Goal: Find specific page/section: Find specific page/section

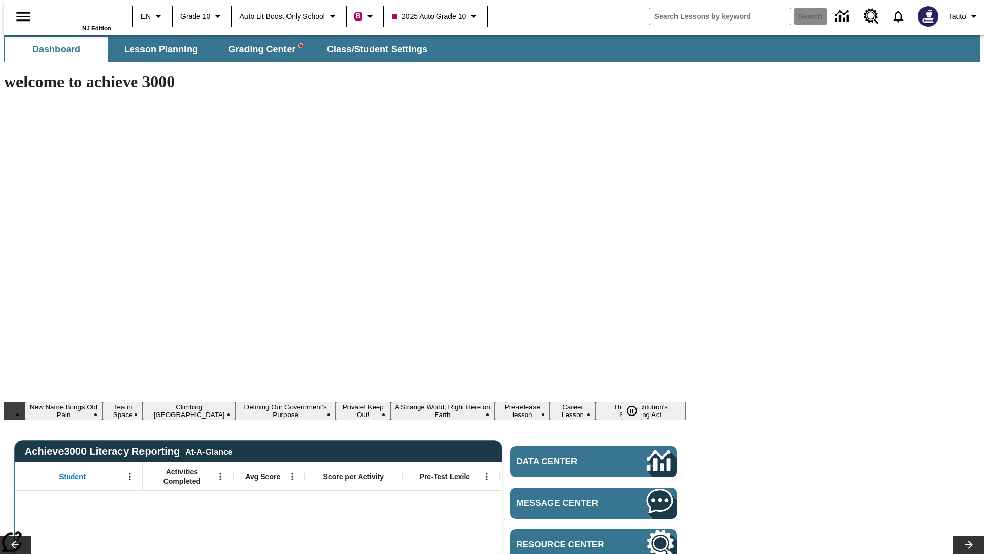
type input "-1"
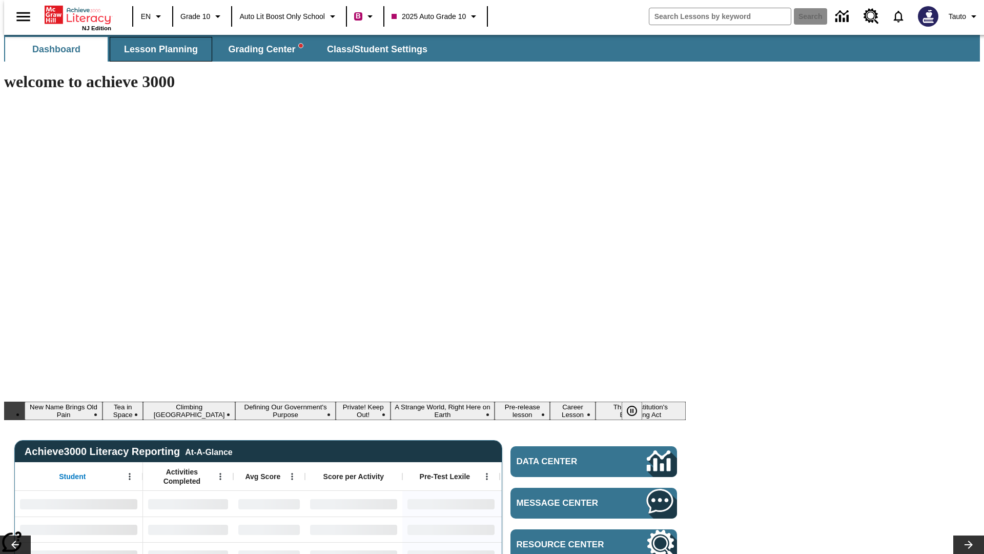
click at [157, 49] on span "Lesson Planning" at bounding box center [161, 50] width 74 height 12
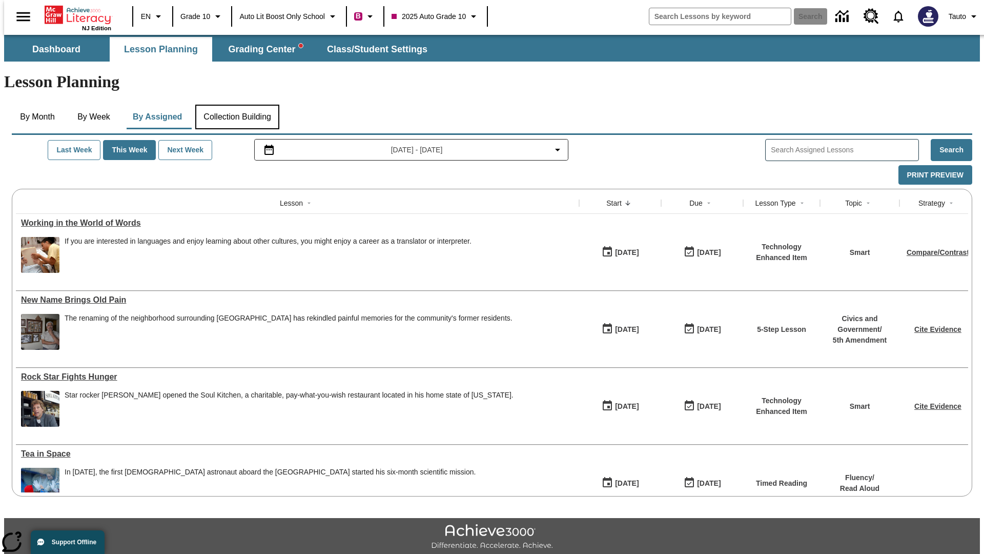
click at [236, 105] on button "Collection Building" at bounding box center [237, 117] width 84 height 25
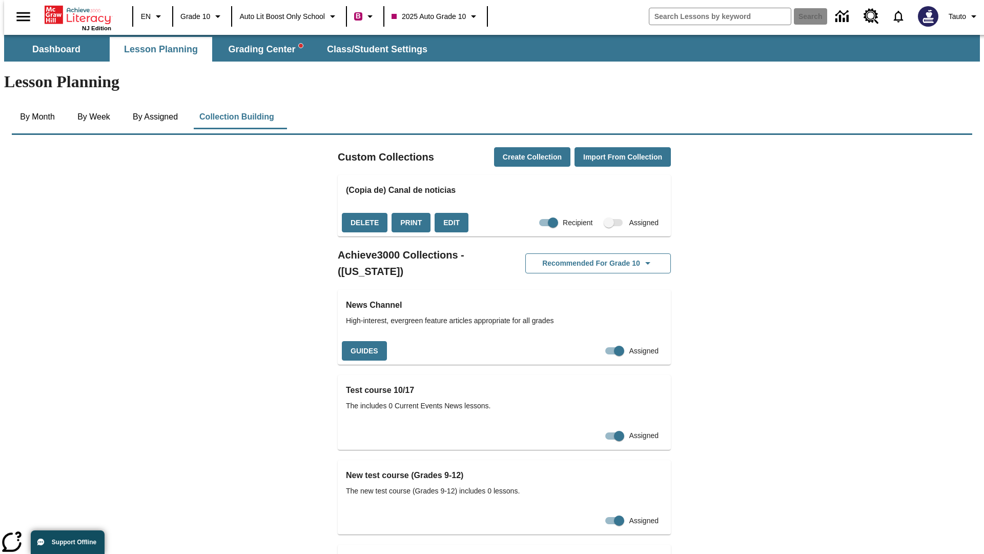
checkbox input "true"
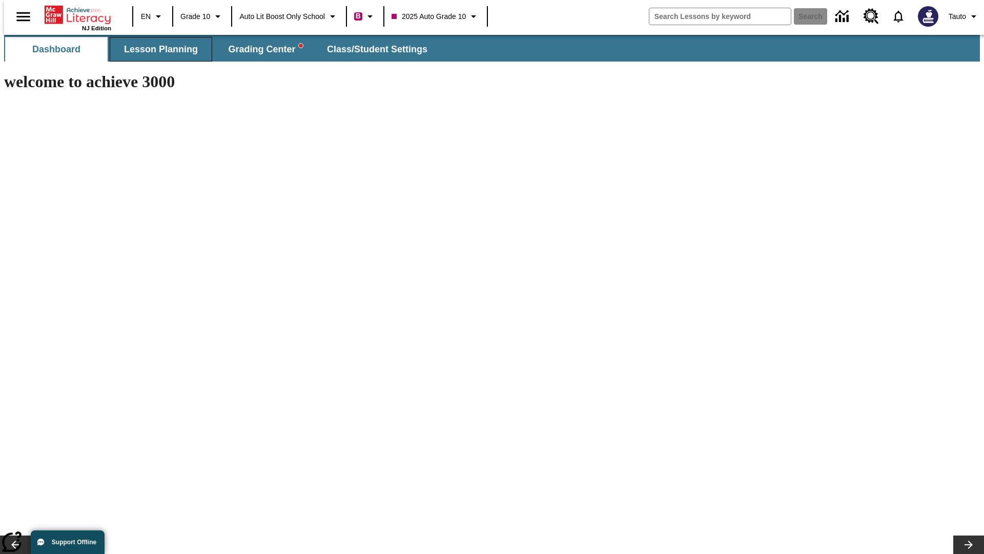
click at [157, 49] on span "Lesson Planning" at bounding box center [161, 50] width 74 height 12
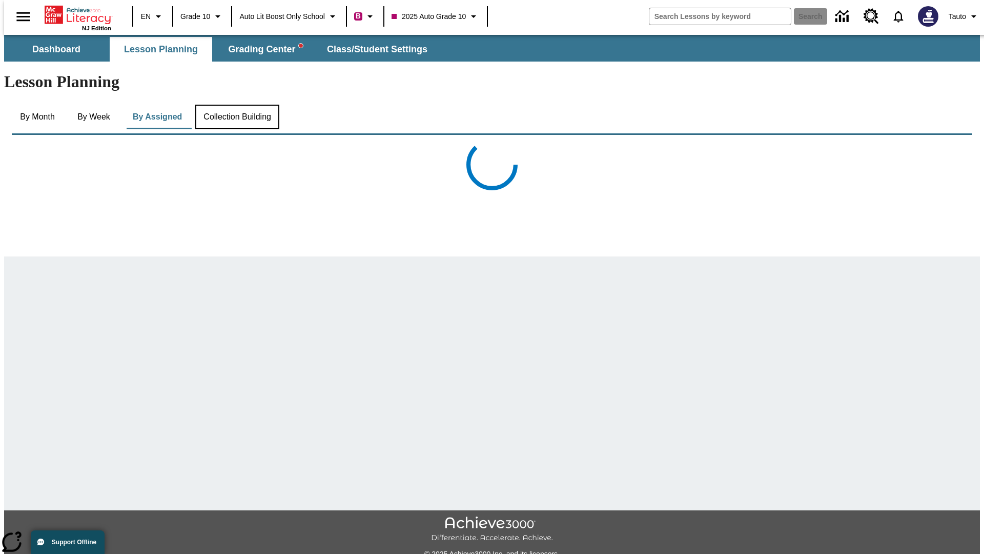
click at [236, 105] on button "Collection Building" at bounding box center [237, 117] width 84 height 25
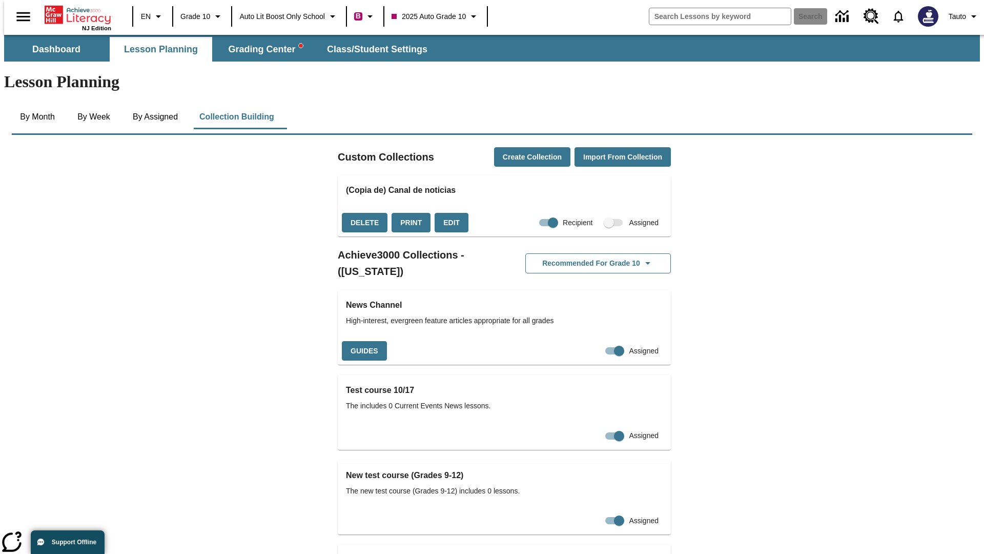
checkbox input "false"
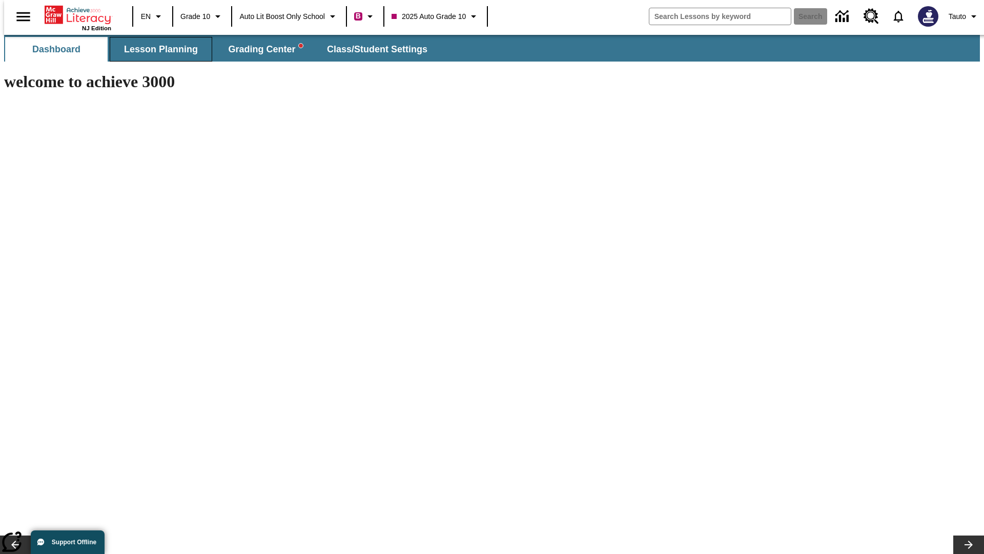
click at [157, 49] on span "Lesson Planning" at bounding box center [161, 50] width 74 height 12
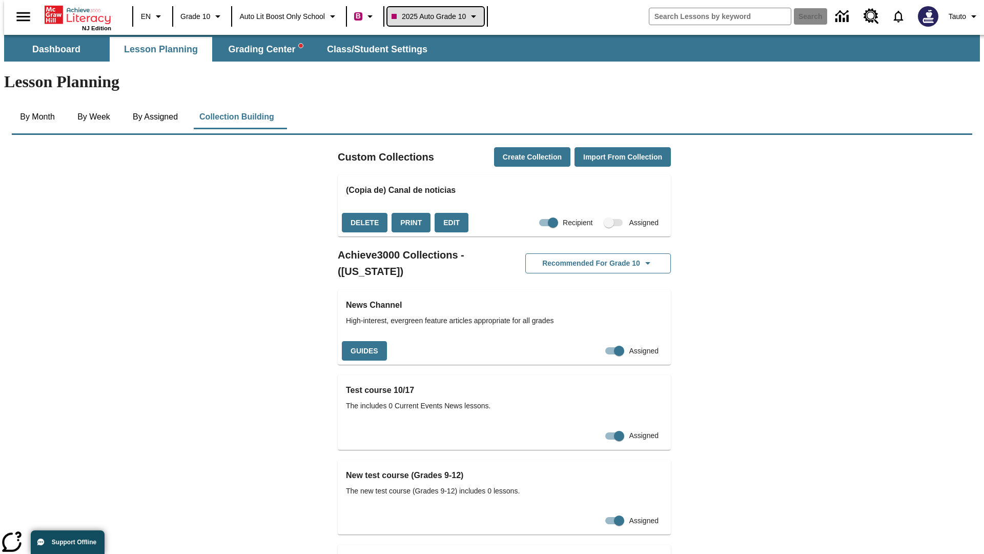
click at [436, 16] on span "2025 Auto Grade 10" at bounding box center [429, 16] width 74 height 11
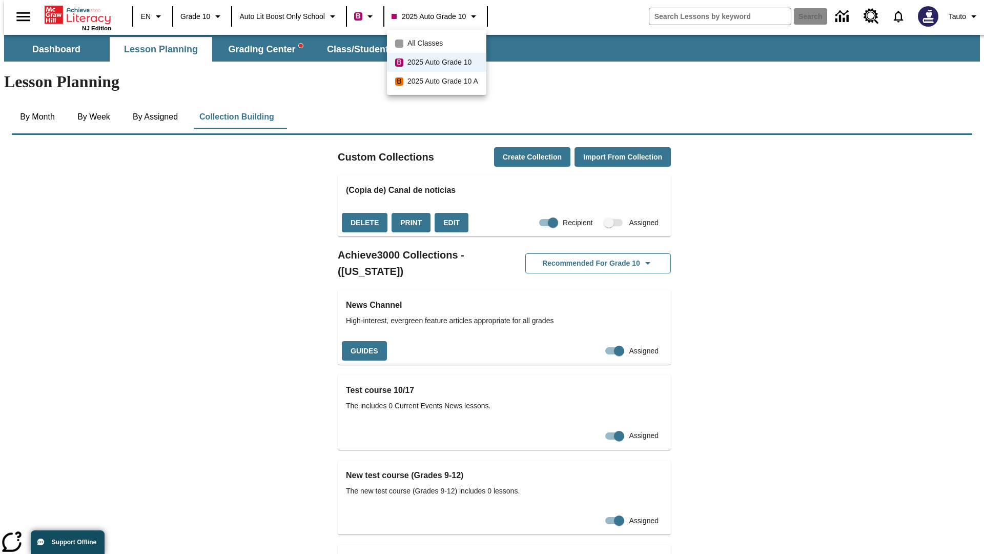
click at [438, 43] on span "All Classes" at bounding box center [425, 43] width 35 height 11
